Goal: Communication & Community: Answer question/provide support

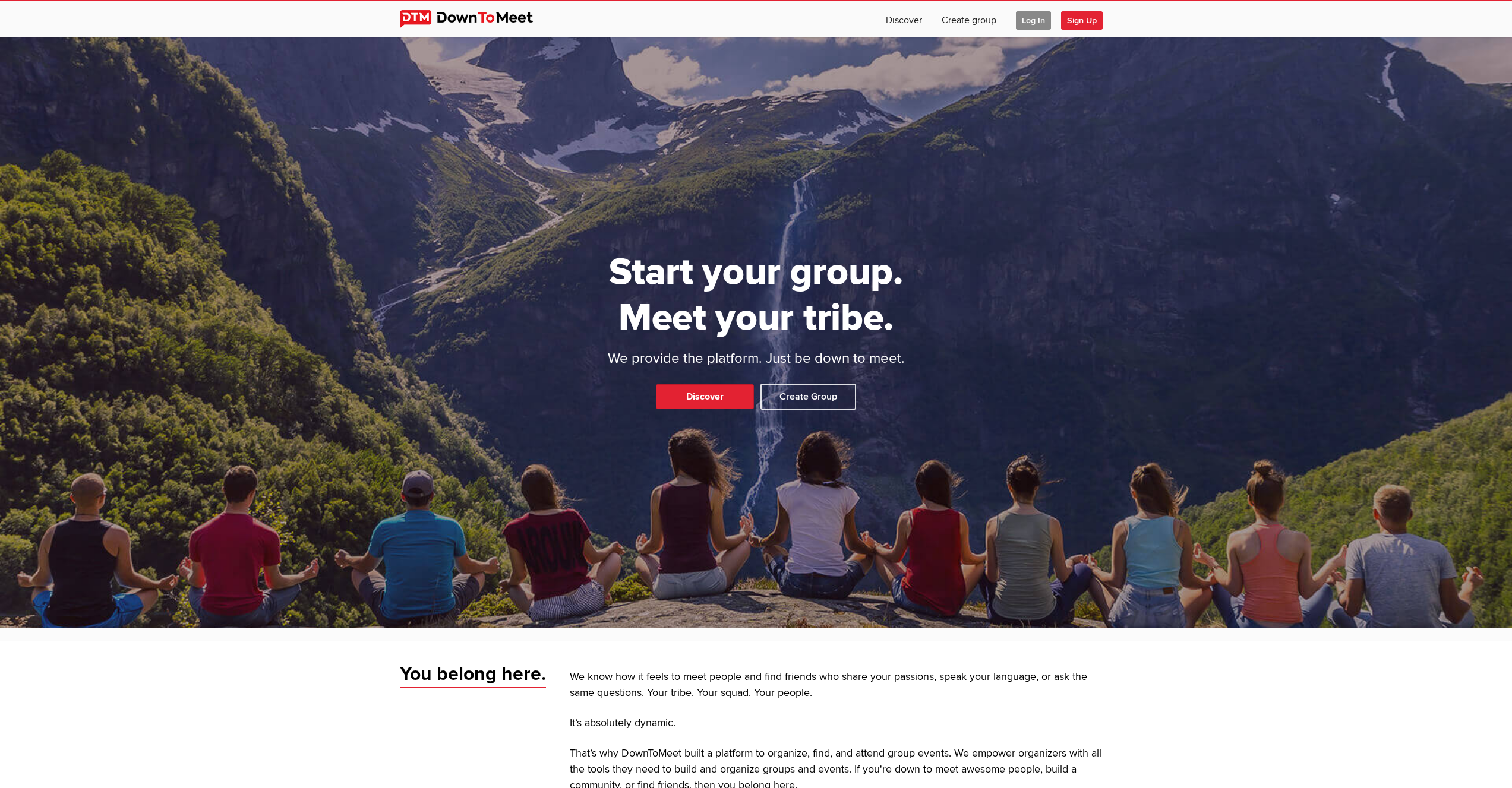
click at [1029, 22] on span "Log In" at bounding box center [1032, 21] width 35 height 19
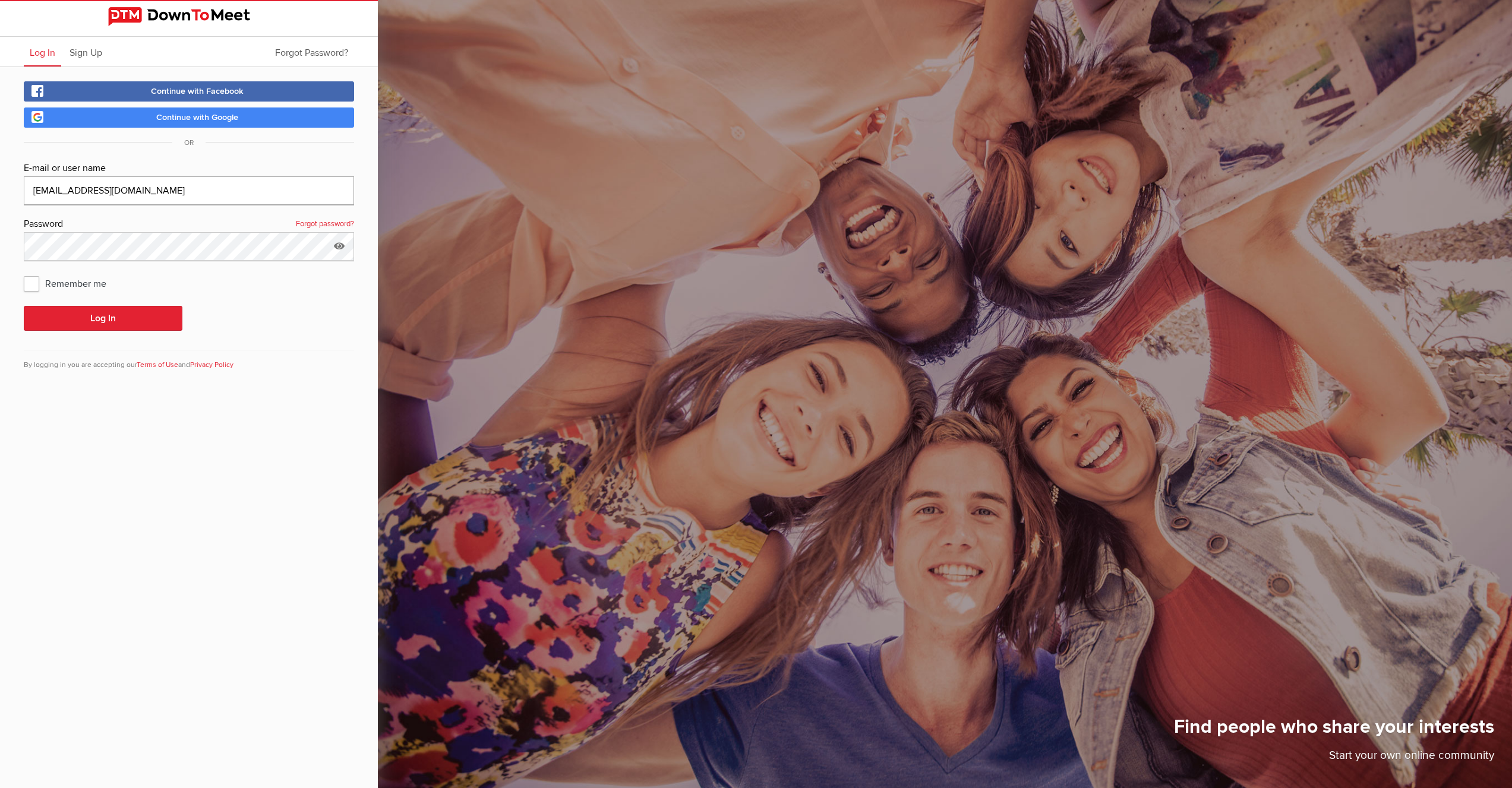
type input "[EMAIL_ADDRESS][DOMAIN_NAME]"
click at [161, 324] on button "Log In" at bounding box center [103, 318] width 158 height 25
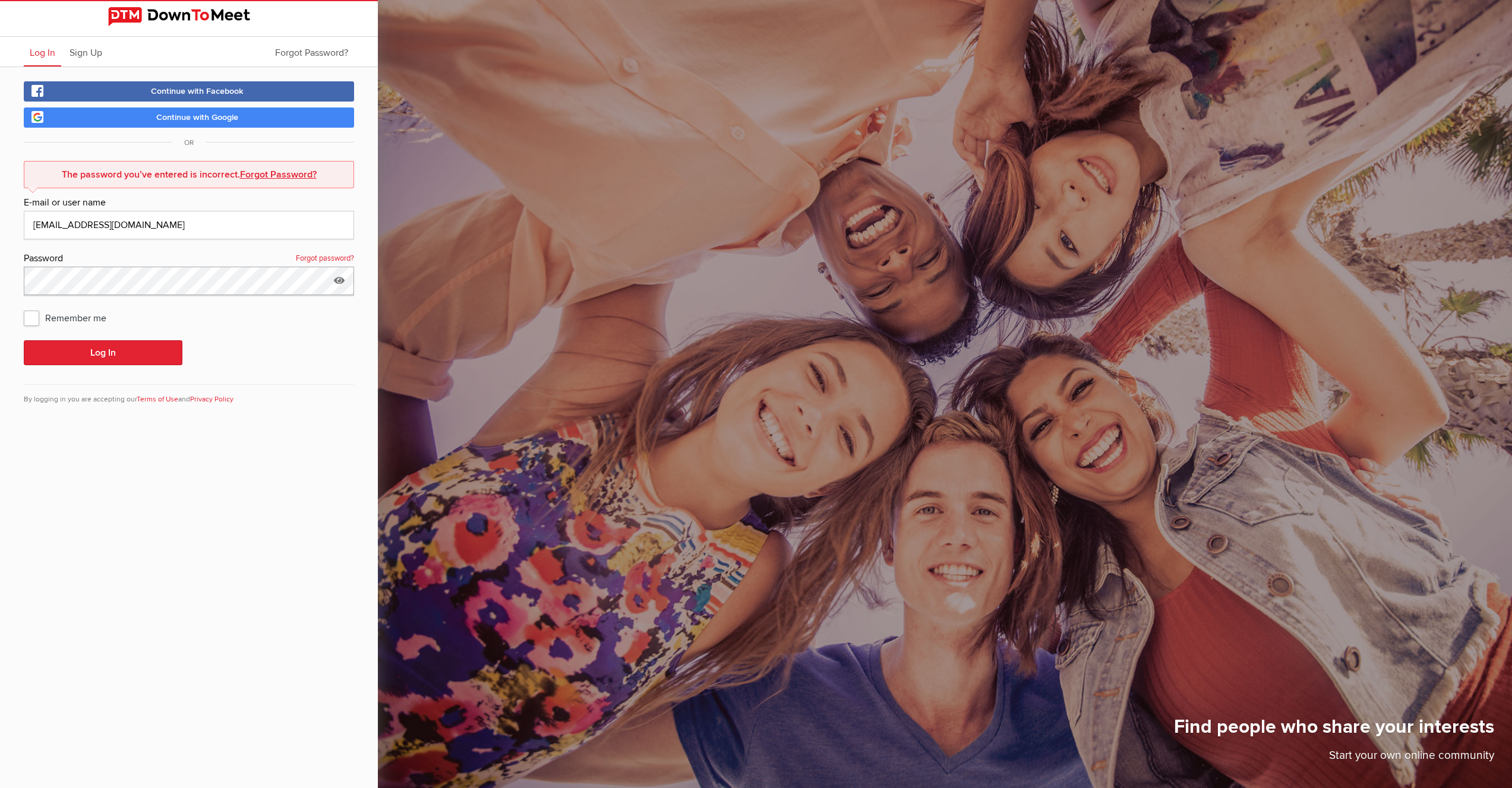
click at [0, 281] on div "Continue with Facebook Continue with Google OR The password you’ve entered is i…" at bounding box center [188, 250] width 378 height 367
click at [120, 355] on button "Log In" at bounding box center [103, 353] width 158 height 25
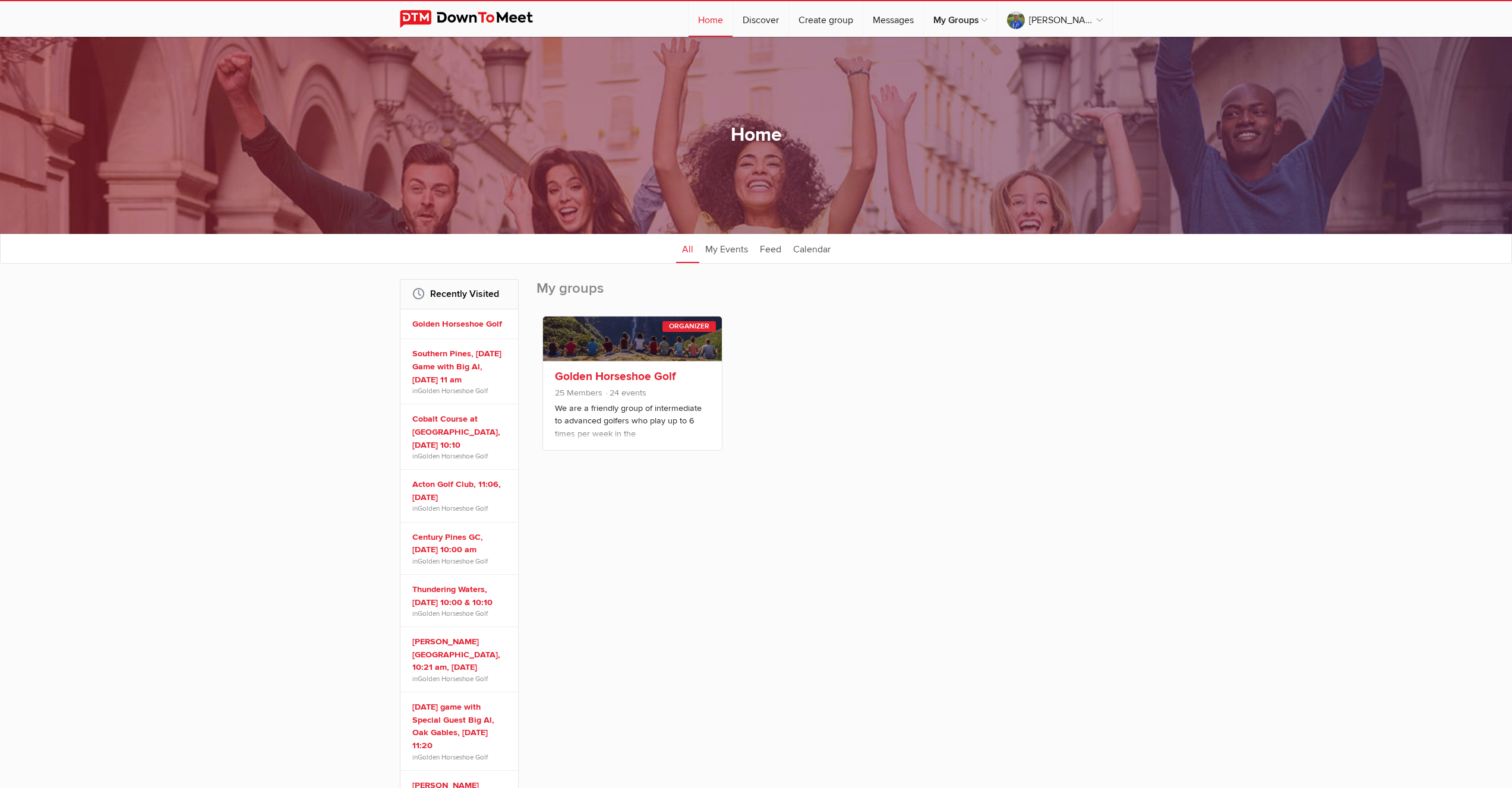
click at [631, 377] on link "Golden Horseshoe Golf" at bounding box center [615, 376] width 120 height 14
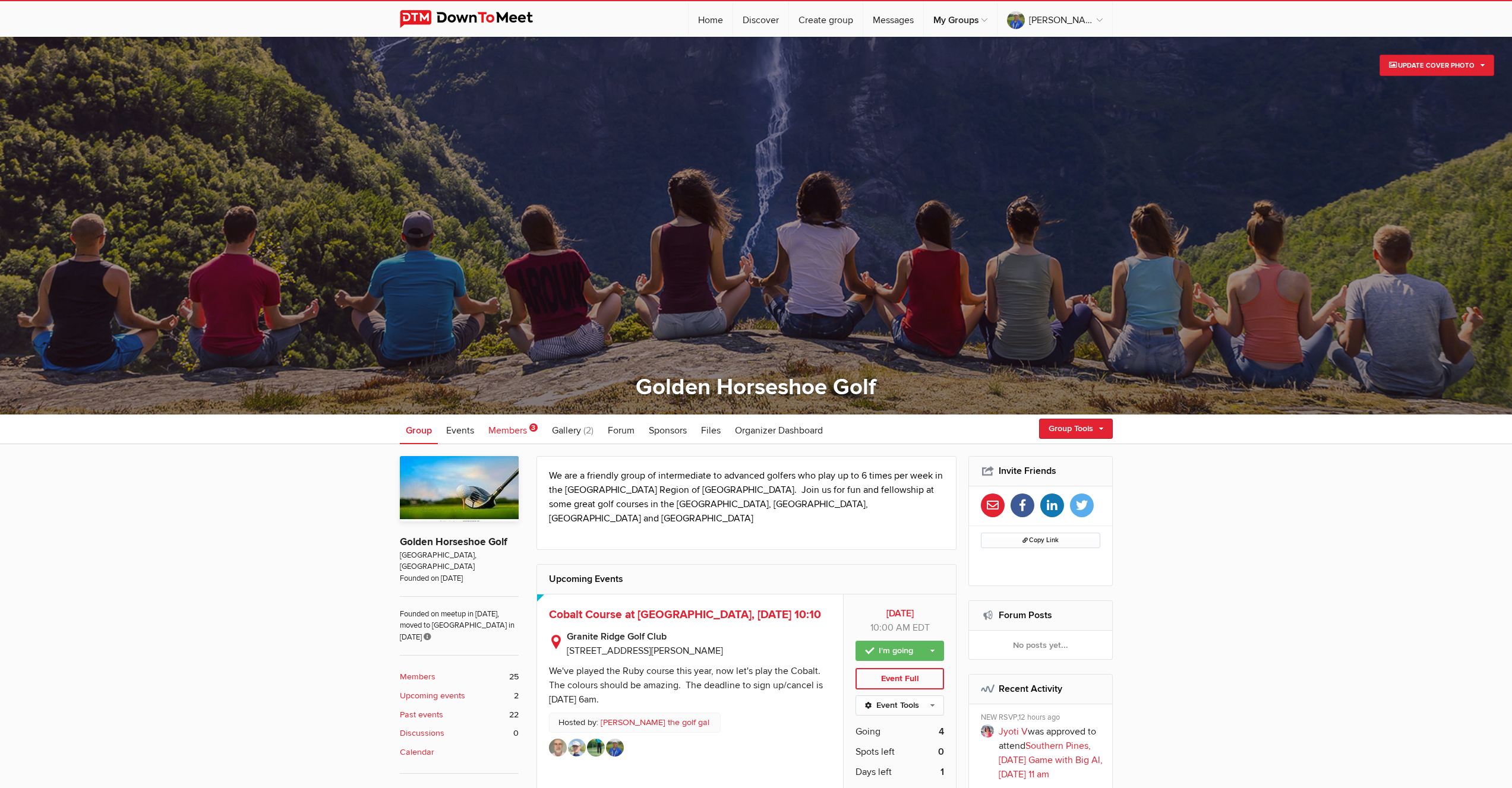
click at [503, 431] on span "Members" at bounding box center [507, 430] width 39 height 12
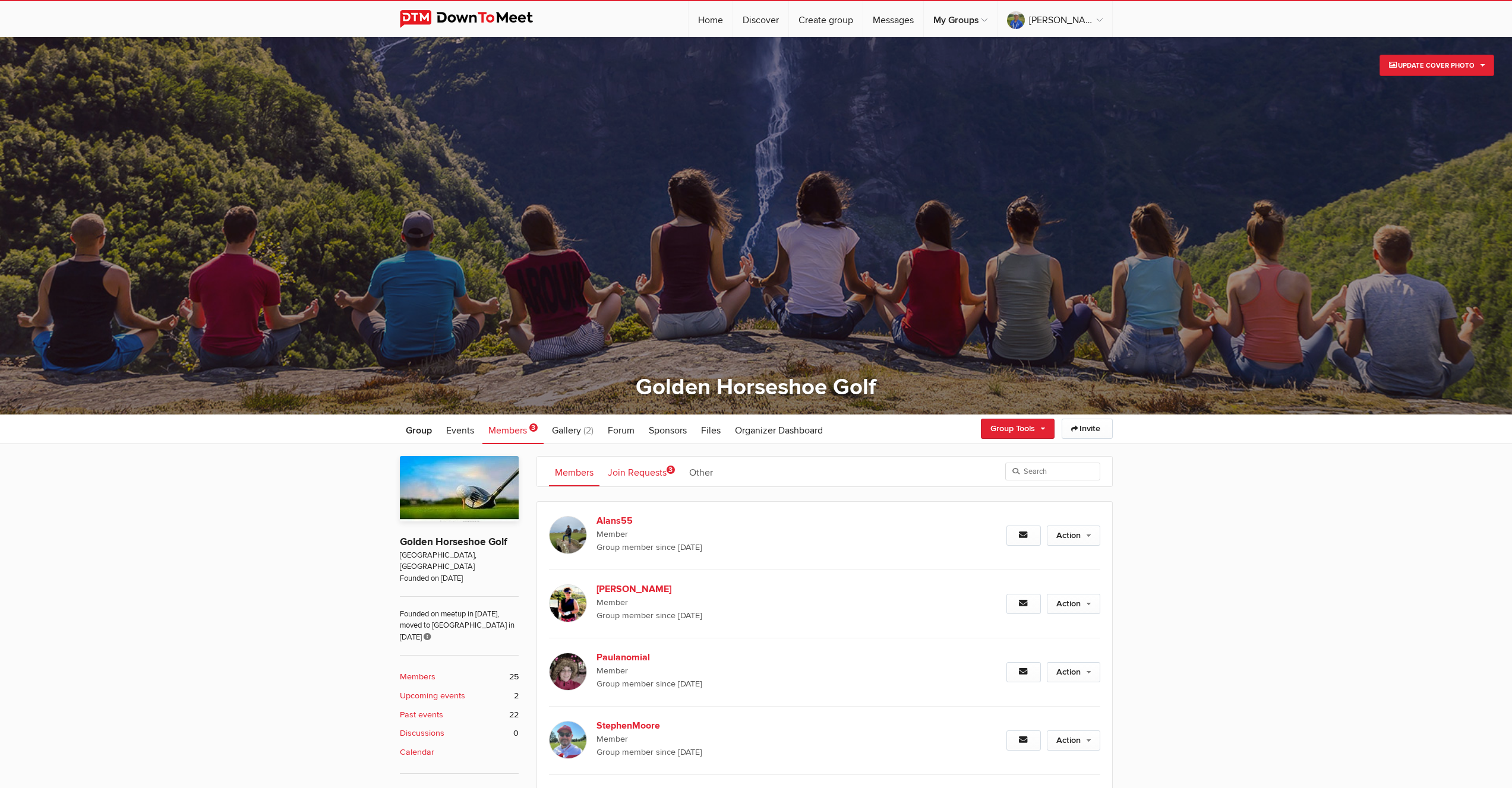
click at [629, 471] on link "Join Requests 3" at bounding box center [641, 472] width 79 height 29
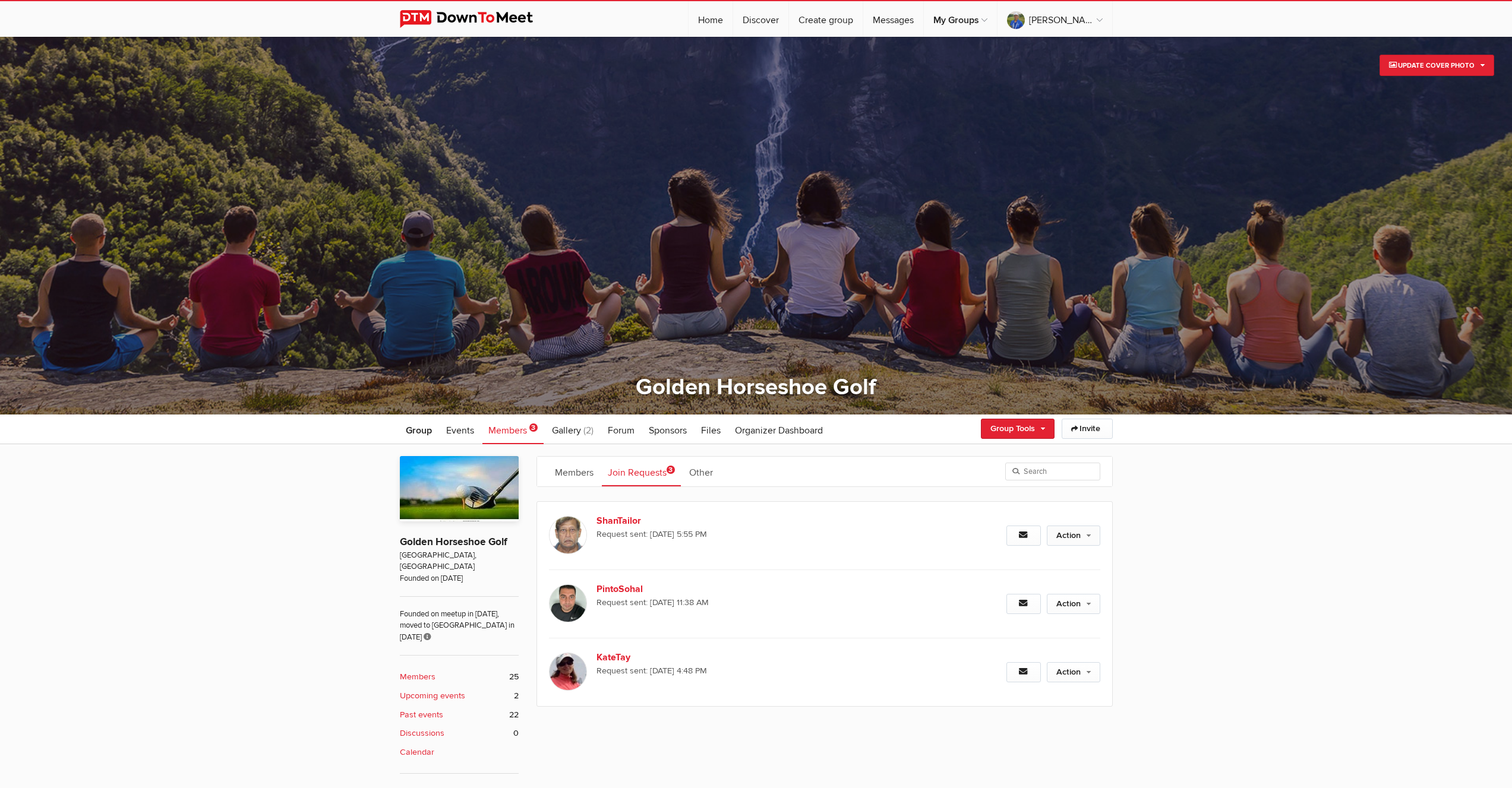
click at [1073, 536] on link "Action" at bounding box center [1073, 536] width 53 height 20
click at [1028, 562] on link "Approve Request" at bounding box center [1035, 560] width 130 height 18
click at [425, 670] on b "Members" at bounding box center [418, 676] width 36 height 13
